Goal: Task Accomplishment & Management: Complete application form

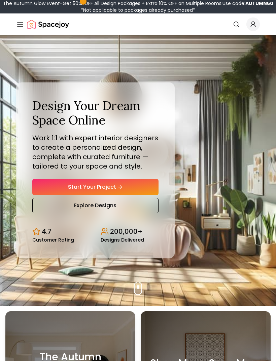
click at [136, 195] on link "Start Your Project" at bounding box center [95, 187] width 126 height 16
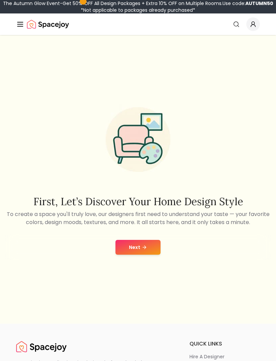
click at [160, 255] on button "Next" at bounding box center [138, 247] width 45 height 15
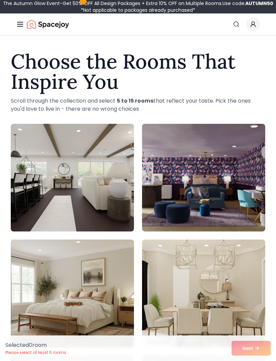
click at [87, 200] on img at bounding box center [72, 178] width 123 height 108
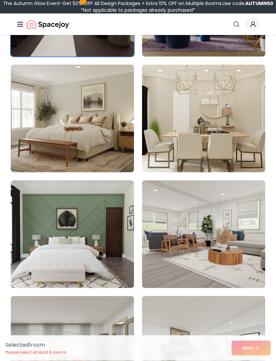
scroll to position [174, 0]
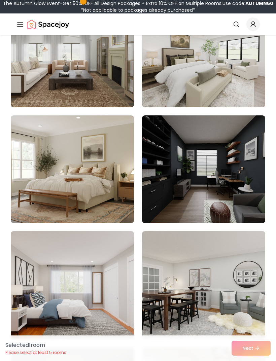
click at [215, 93] on img at bounding box center [203, 54] width 123 height 108
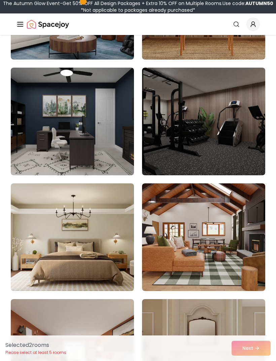
scroll to position [2372, 0]
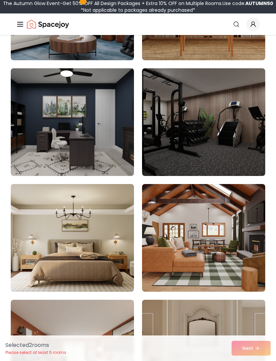
click at [250, 165] on img at bounding box center [203, 122] width 123 height 108
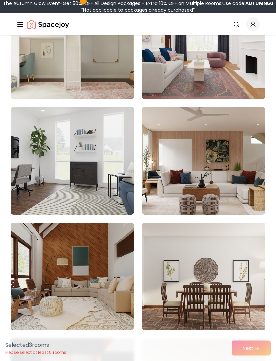
scroll to position [4296, 0]
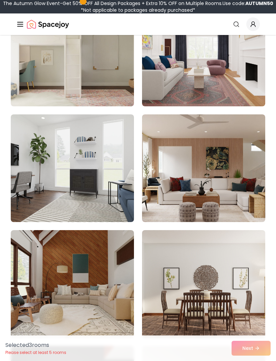
click at [106, 214] on img at bounding box center [72, 168] width 123 height 108
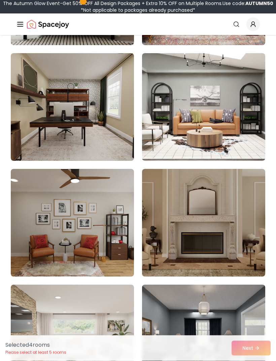
scroll to position [4703, 0]
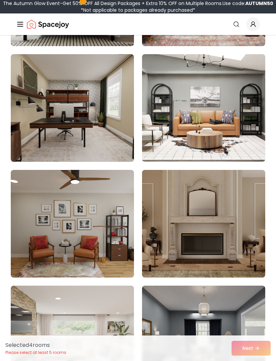
click at [97, 146] on img at bounding box center [72, 108] width 123 height 108
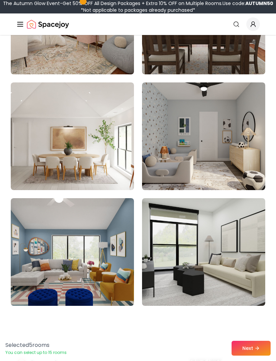
scroll to position [5617, 0]
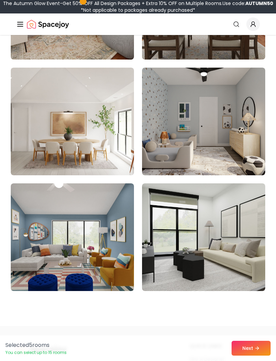
click at [255, 257] on img at bounding box center [203, 238] width 123 height 108
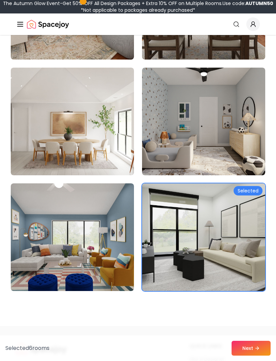
click at [254, 257] on img at bounding box center [203, 238] width 123 height 108
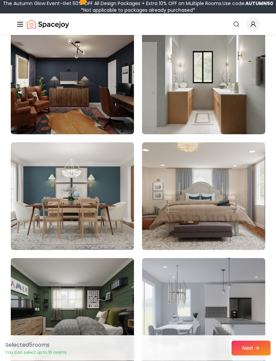
scroll to position [3111, 0]
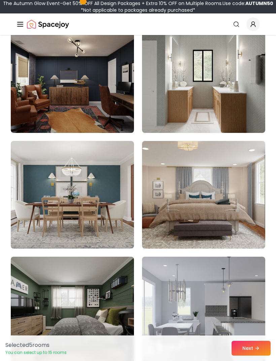
click at [223, 326] on img at bounding box center [203, 311] width 123 height 108
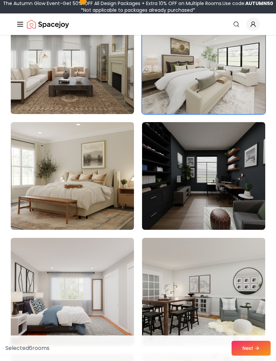
scroll to position [461, 0]
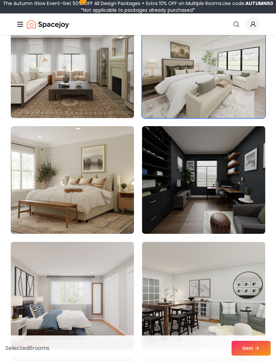
click at [110, 301] on img at bounding box center [72, 296] width 123 height 108
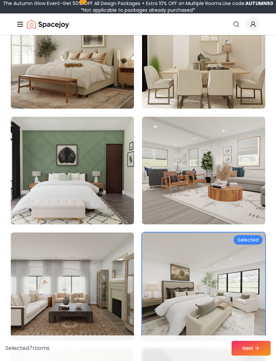
click at [80, 309] on img at bounding box center [72, 287] width 123 height 108
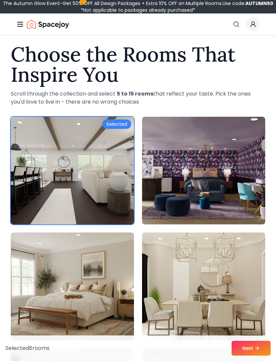
scroll to position [0, 0]
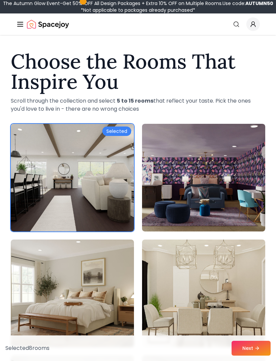
click at [250, 355] on button "Next" at bounding box center [251, 348] width 39 height 15
